Goal: Obtain resource: Download file/media

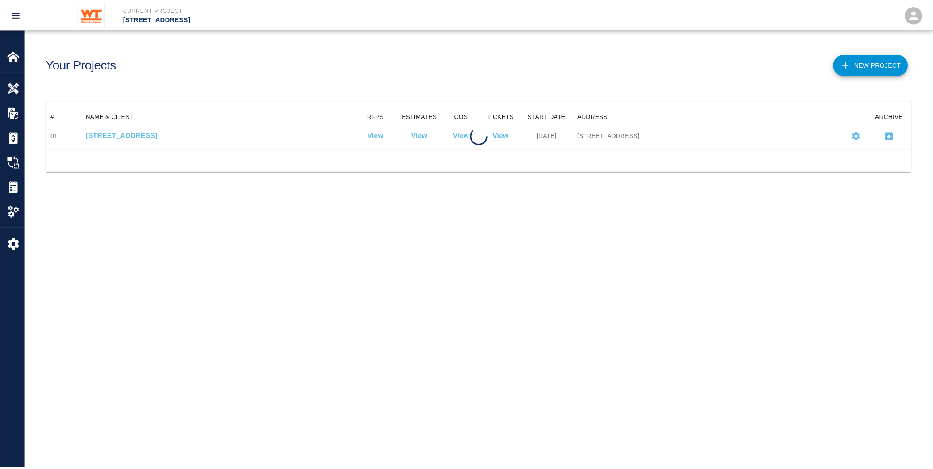
scroll to position [31, 864]
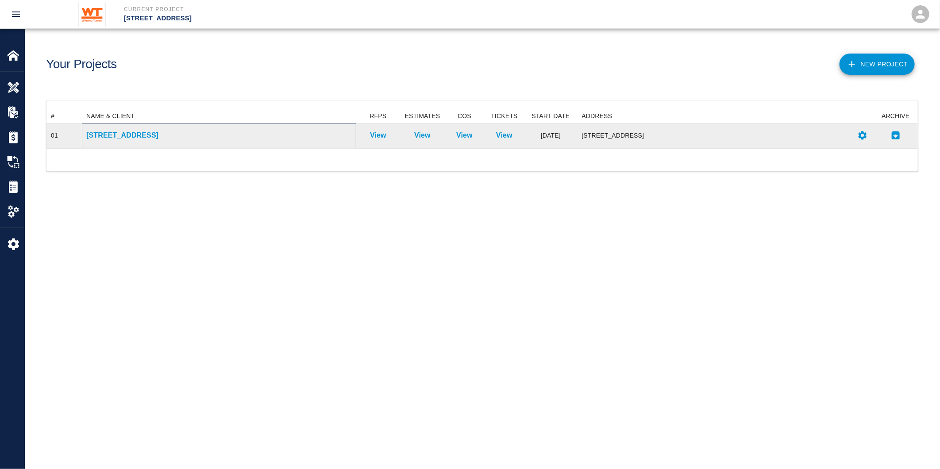
click at [130, 136] on p "[STREET_ADDRESS]" at bounding box center [219, 135] width 266 height 11
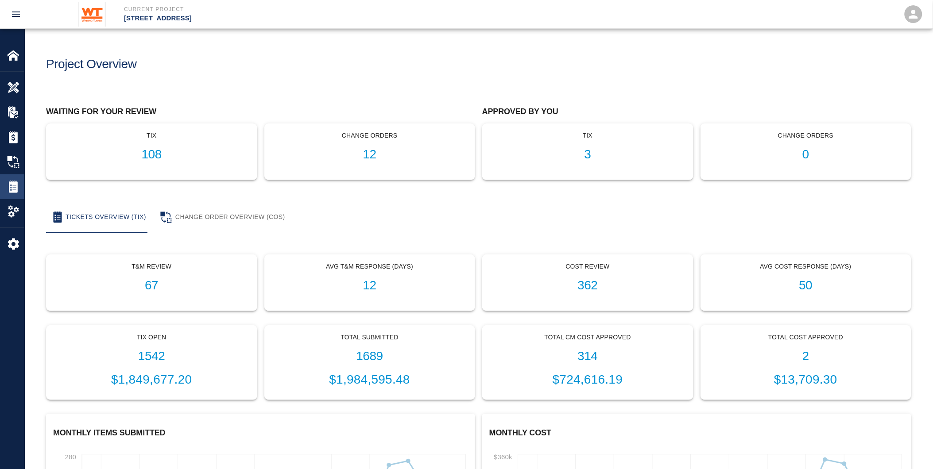
click at [2, 179] on div "Tickets" at bounding box center [12, 186] width 24 height 25
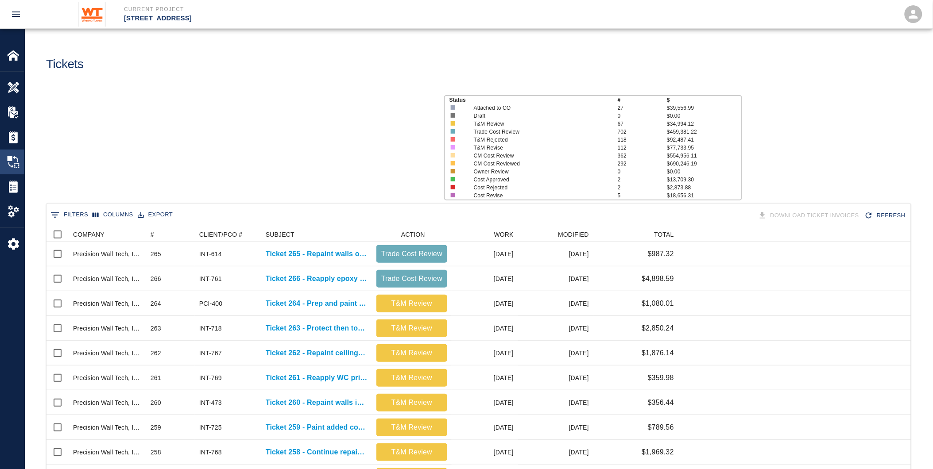
scroll to position [502, 857]
click at [12, 139] on img at bounding box center [13, 137] width 12 height 12
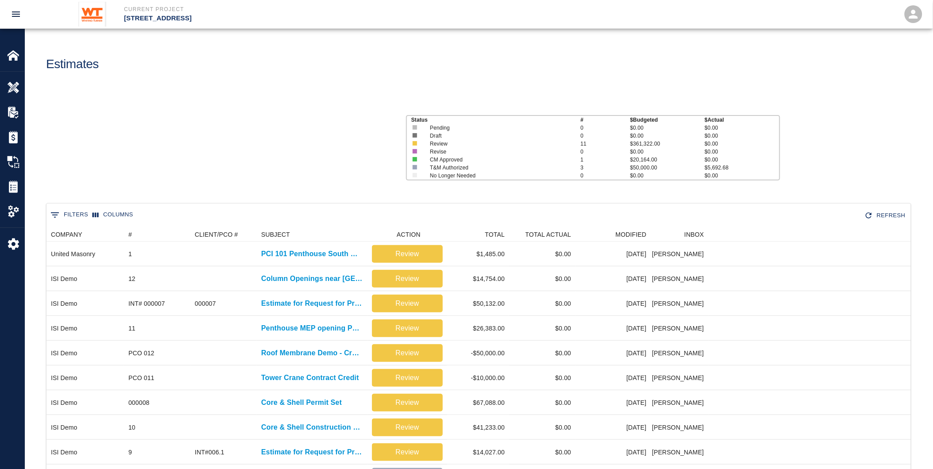
scroll to position [378, 857]
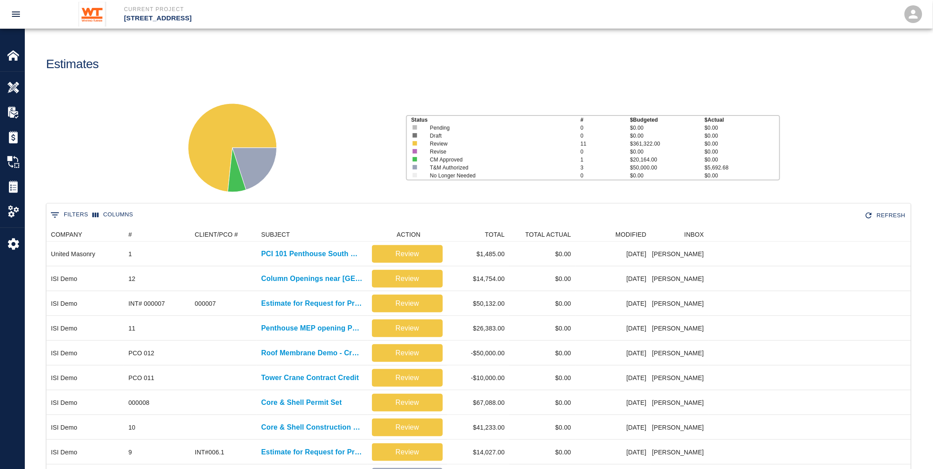
click at [68, 213] on button "0 Filters" at bounding box center [69, 215] width 42 height 14
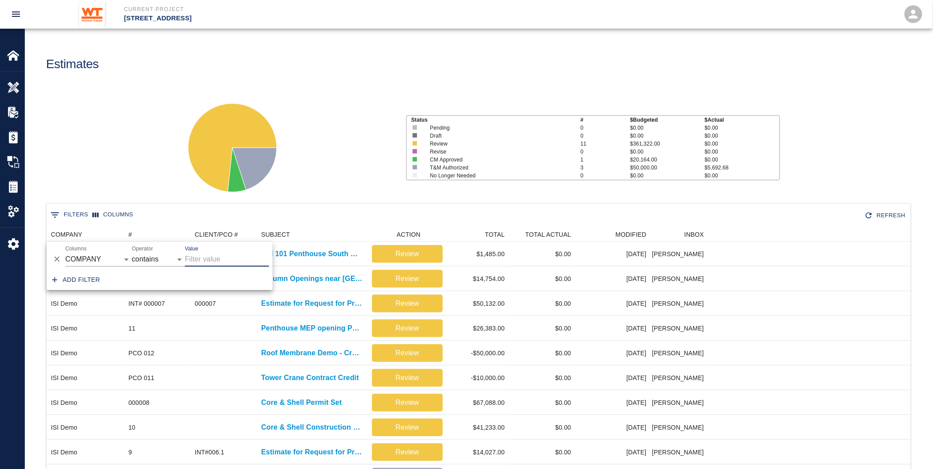
click at [217, 258] on input "Value" at bounding box center [227, 260] width 84 height 14
drag, startPoint x: 12, startPoint y: 160, endPoint x: 24, endPoint y: 174, distance: 18.2
click at [12, 160] on img at bounding box center [13, 162] width 12 height 12
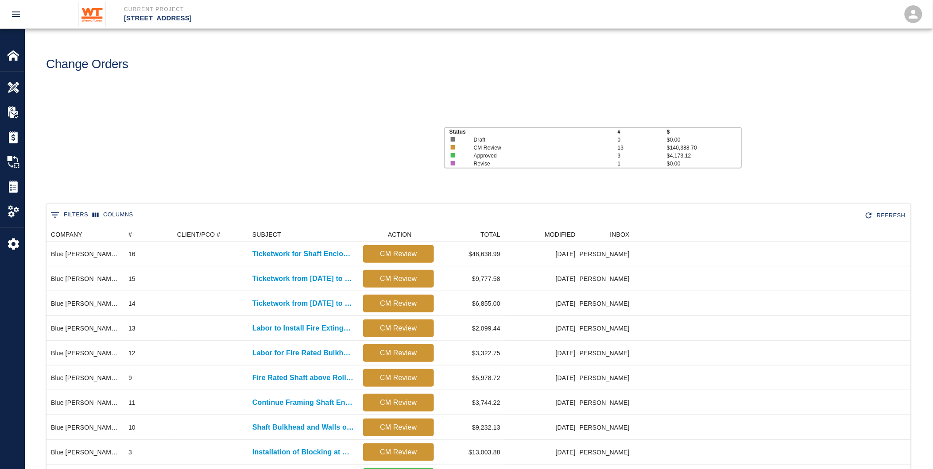
scroll to position [428, 857]
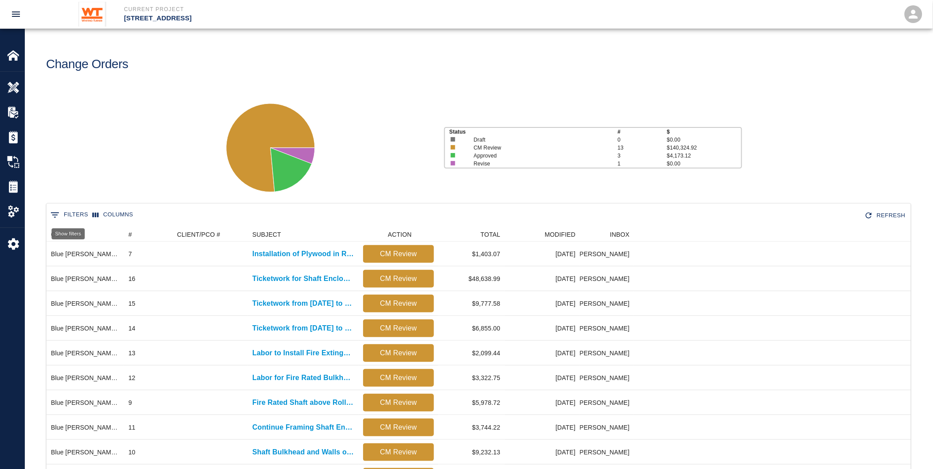
click at [72, 214] on button "0 Filters" at bounding box center [69, 215] width 42 height 14
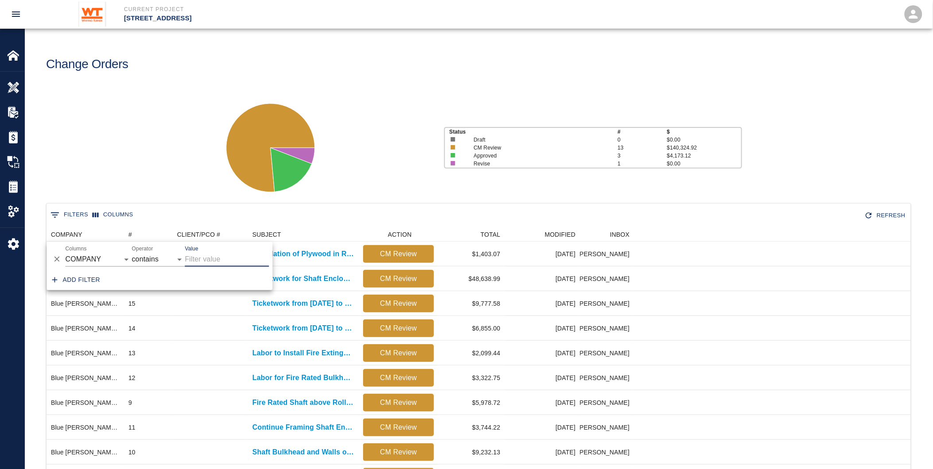
click at [125, 143] on div "Status # $ Draft 0 $0.00 CM Review 13 $140,324.92 Approved 3 $4,173.12 Revise 1…" at bounding box center [475, 144] width 915 height 118
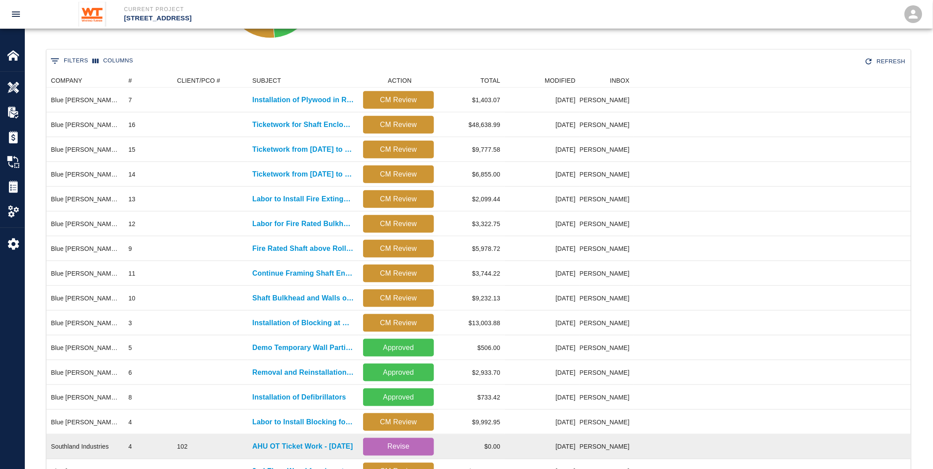
scroll to position [197, 0]
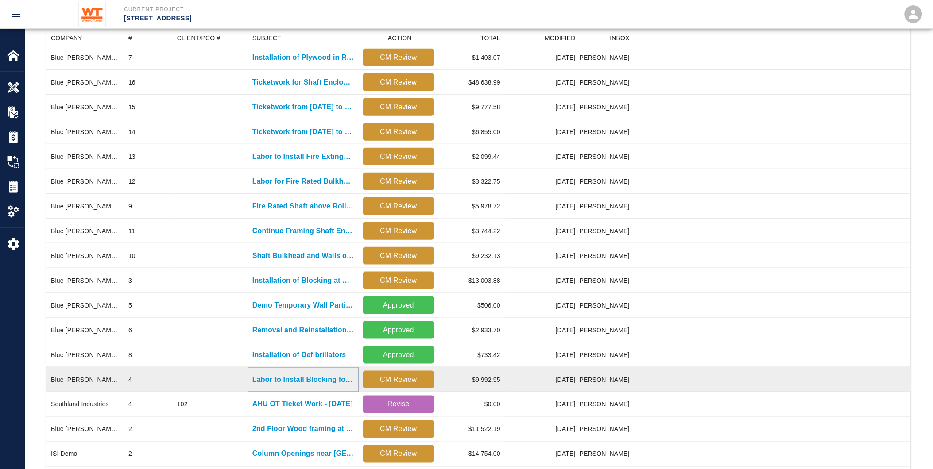
click at [321, 378] on p "Labor to Install Blocking for Window Trim" at bounding box center [303, 379] width 102 height 11
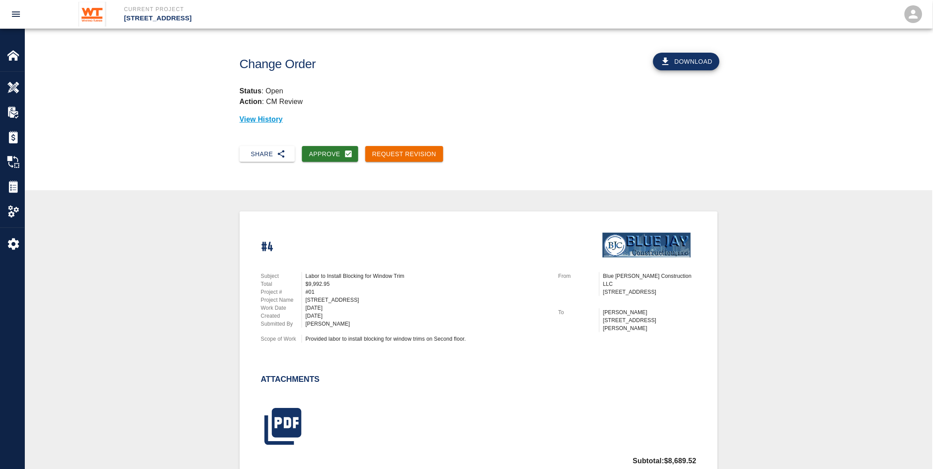
click at [691, 61] on button "Download" at bounding box center [686, 62] width 66 height 18
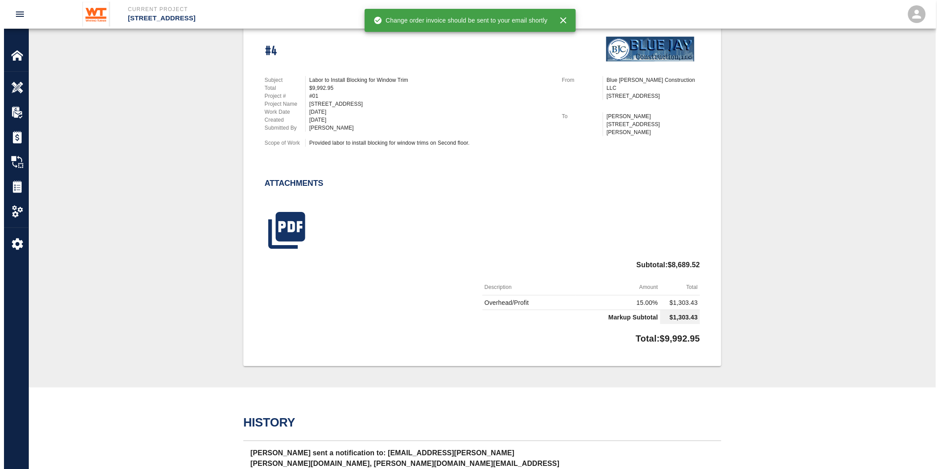
scroll to position [197, 0]
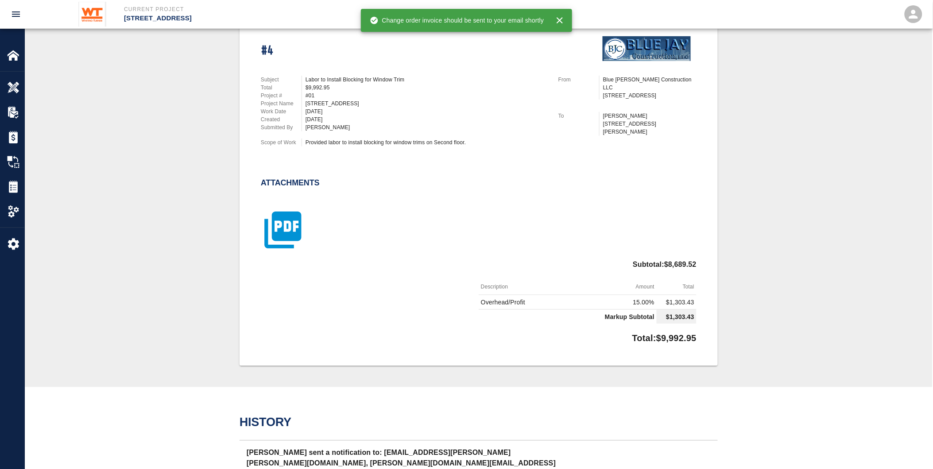
click at [276, 224] on icon "button" at bounding box center [283, 230] width 44 height 44
